Goal: Information Seeking & Learning: Learn about a topic

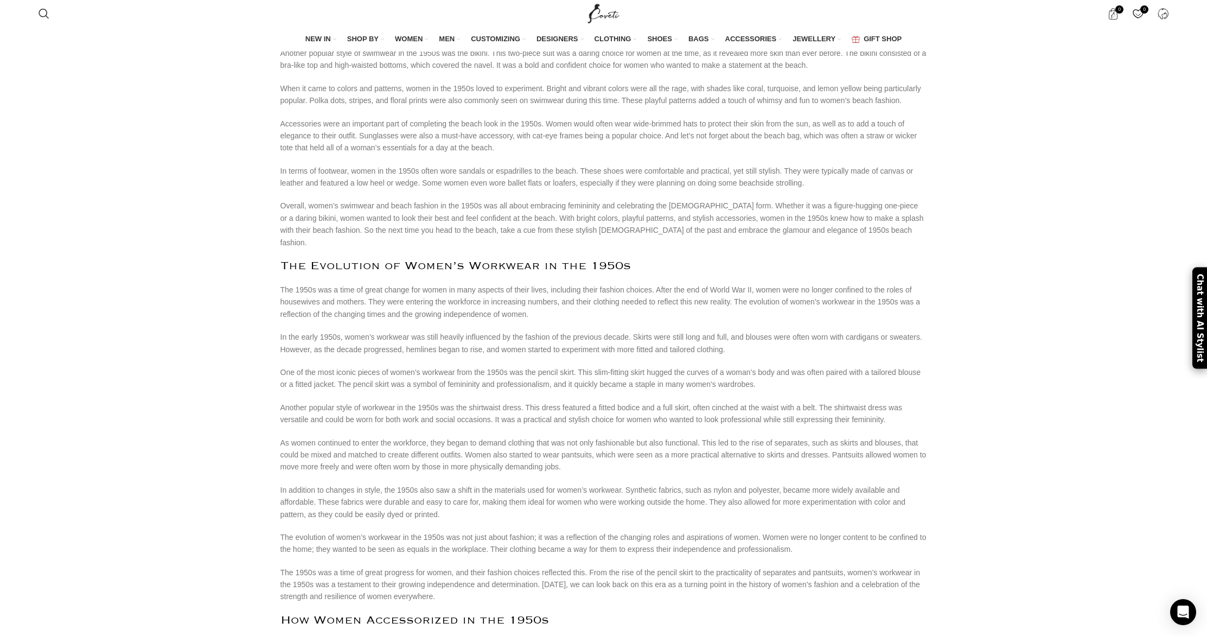
scroll to position [3018, 0]
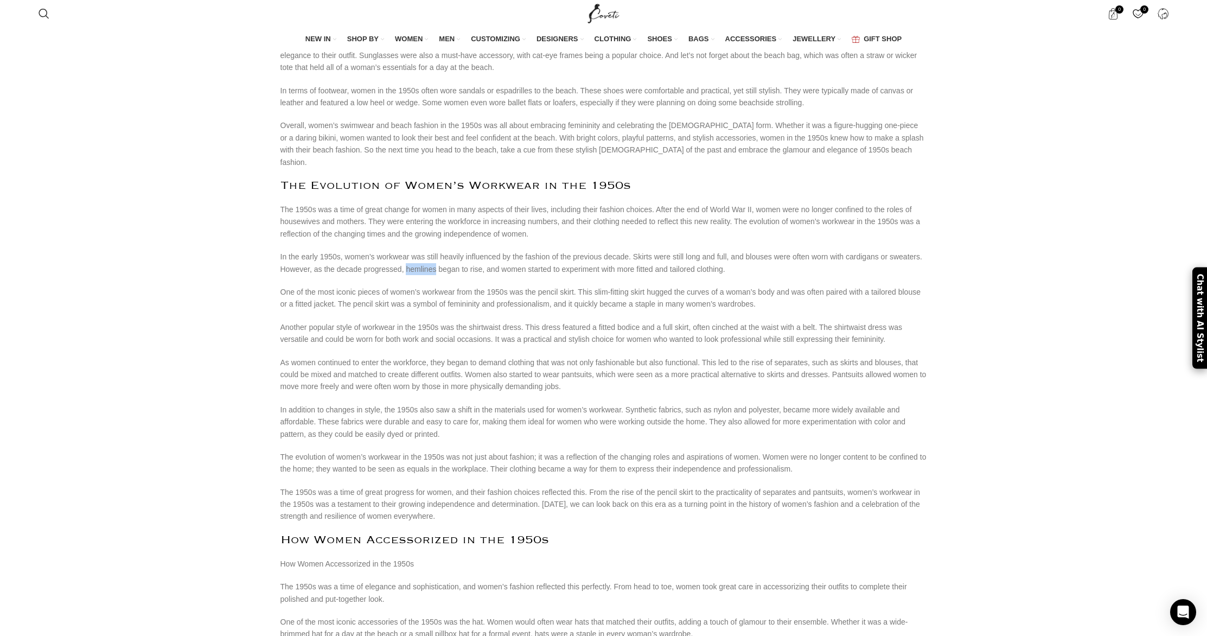
drag, startPoint x: 400, startPoint y: 200, endPoint x: 429, endPoint y: 198, distance: 28.8
click at [429, 251] on p "In the early 1950s, women’s workwear was still heavily influenced by the fashio…" at bounding box center [603, 263] width 646 height 24
click at [300, 203] on p "The 1950s was a time of great change for women in many aspects of their lives, …" at bounding box center [603, 221] width 646 height 36
drag, startPoint x: 530, startPoint y: 226, endPoint x: 566, endPoint y: 227, distance: 35.8
click at [566, 286] on p "One of the most iconic pieces of women’s workwear from the 1950s was the pencil…" at bounding box center [603, 298] width 646 height 24
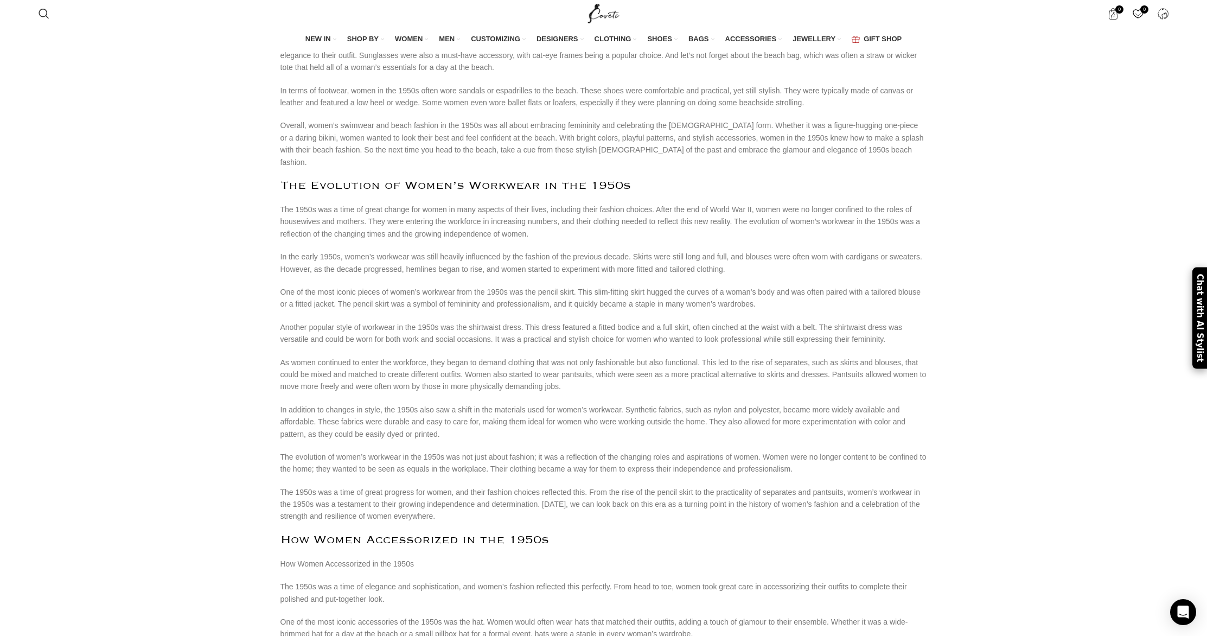
drag, startPoint x: 608, startPoint y: 238, endPoint x: 630, endPoint y: 240, distance: 21.8
click at [630, 286] on p "One of the most iconic pieces of women’s workwear from the 1950s was the pencil…" at bounding box center [603, 298] width 646 height 24
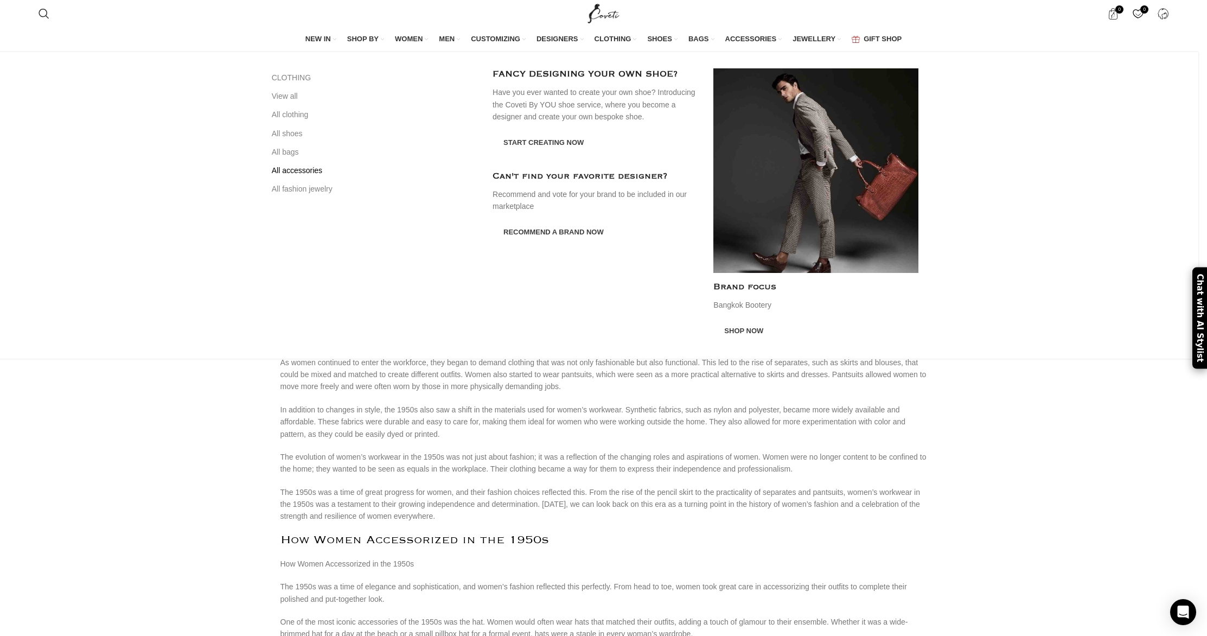
click at [443, 178] on link "All accessories" at bounding box center [374, 170] width 204 height 18
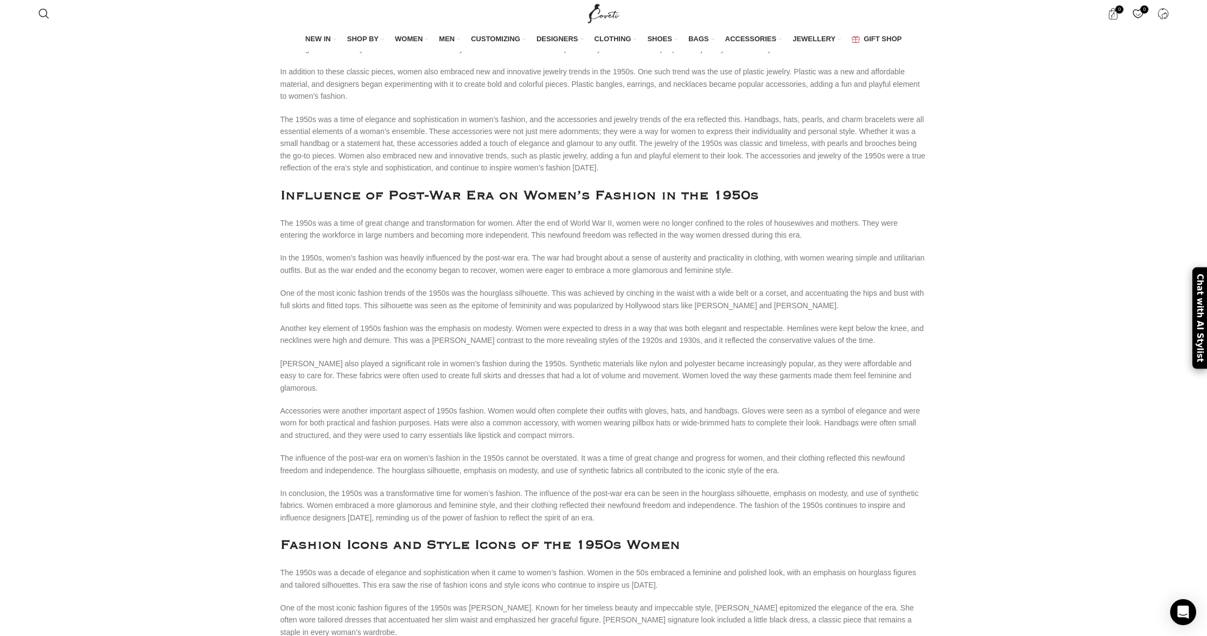
scroll to position [3544, 0]
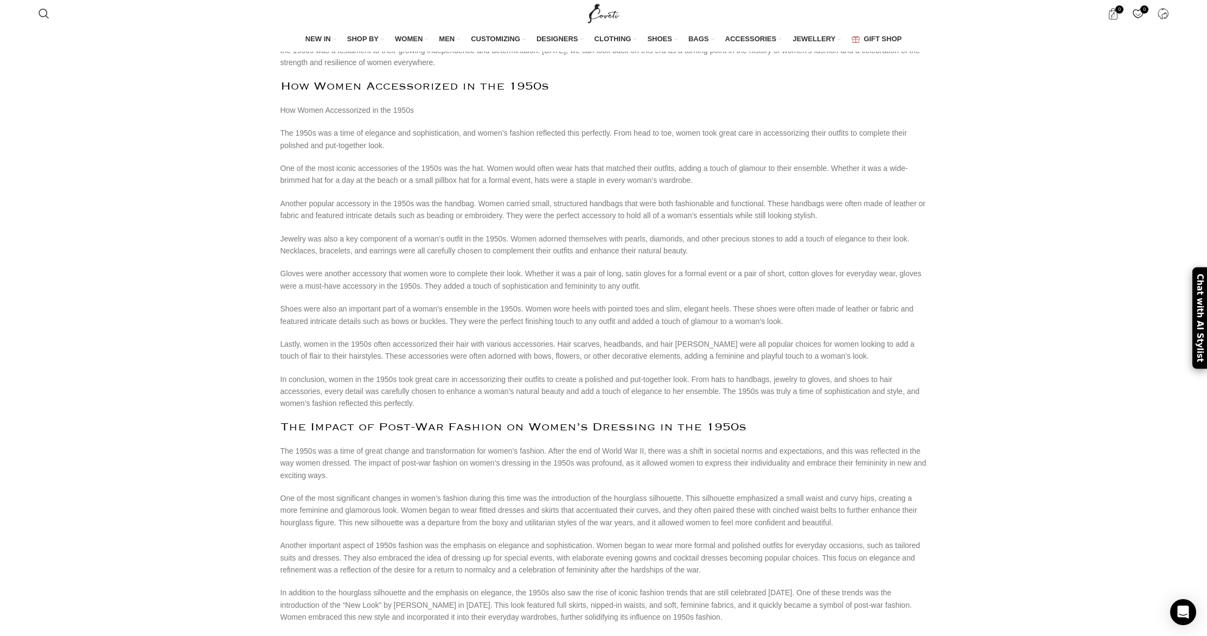
scroll to position [3467, 0]
